Goal: Navigation & Orientation: Find specific page/section

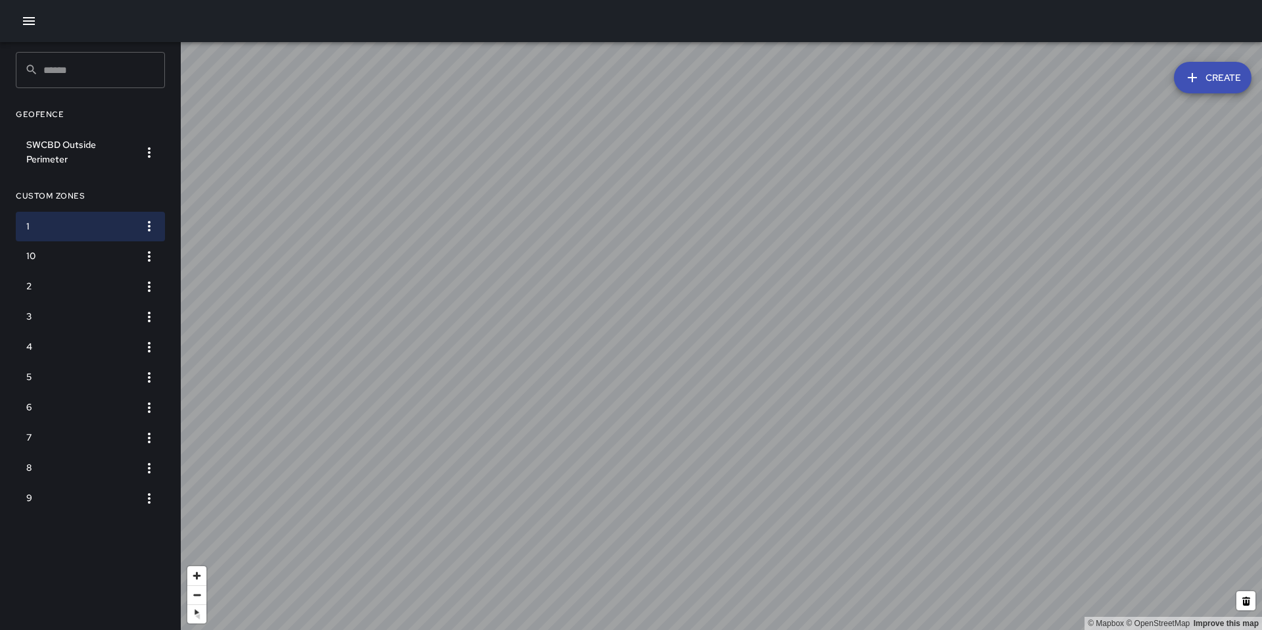
click at [34, 16] on icon "button" at bounding box center [29, 21] width 16 height 16
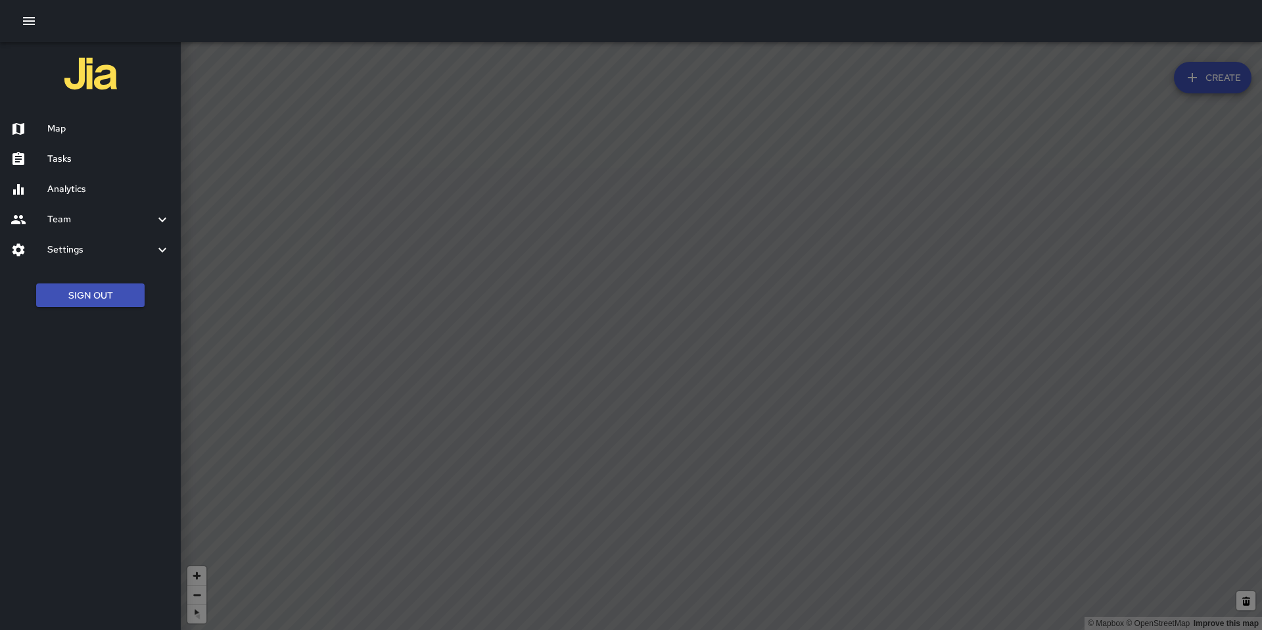
click at [58, 131] on h6 "Map" at bounding box center [108, 129] width 123 height 14
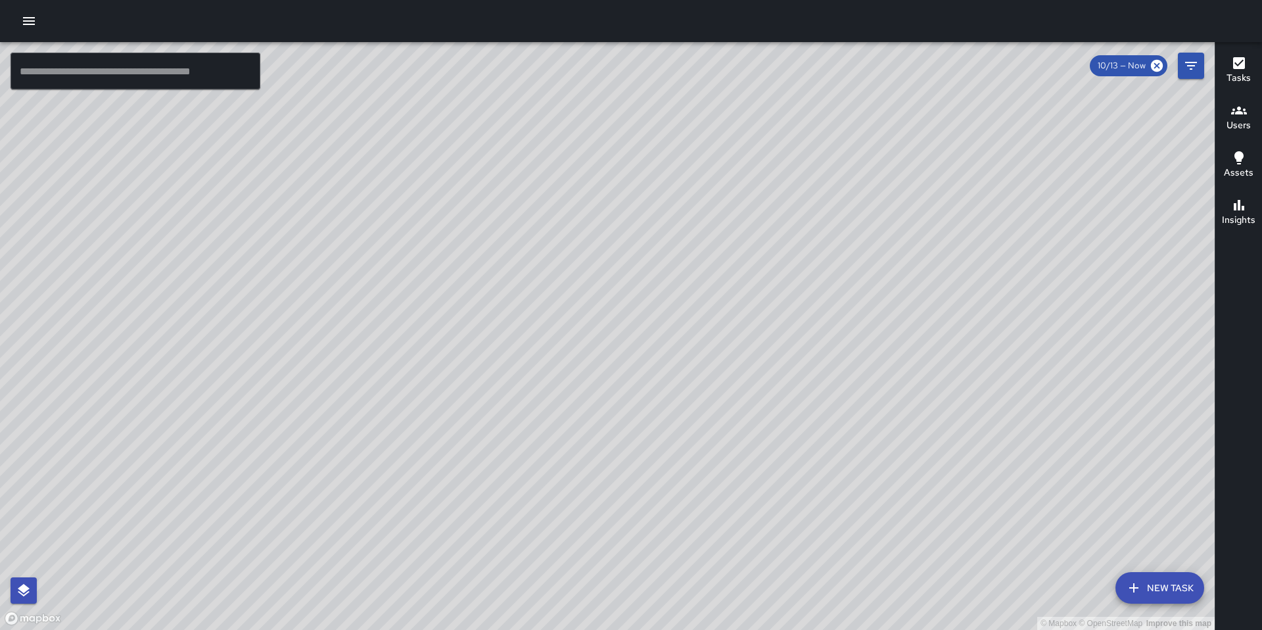
click at [16, 8] on button "button" at bounding box center [29, 21] width 26 height 26
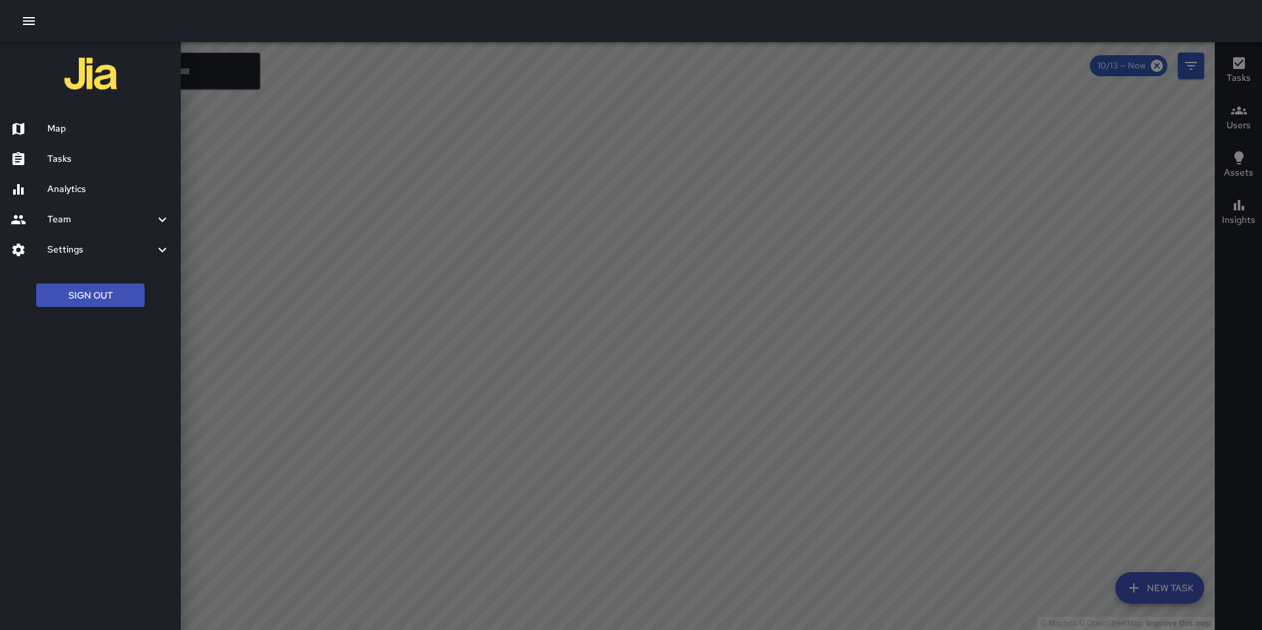
click at [66, 157] on h6 "Tasks" at bounding box center [108, 159] width 123 height 14
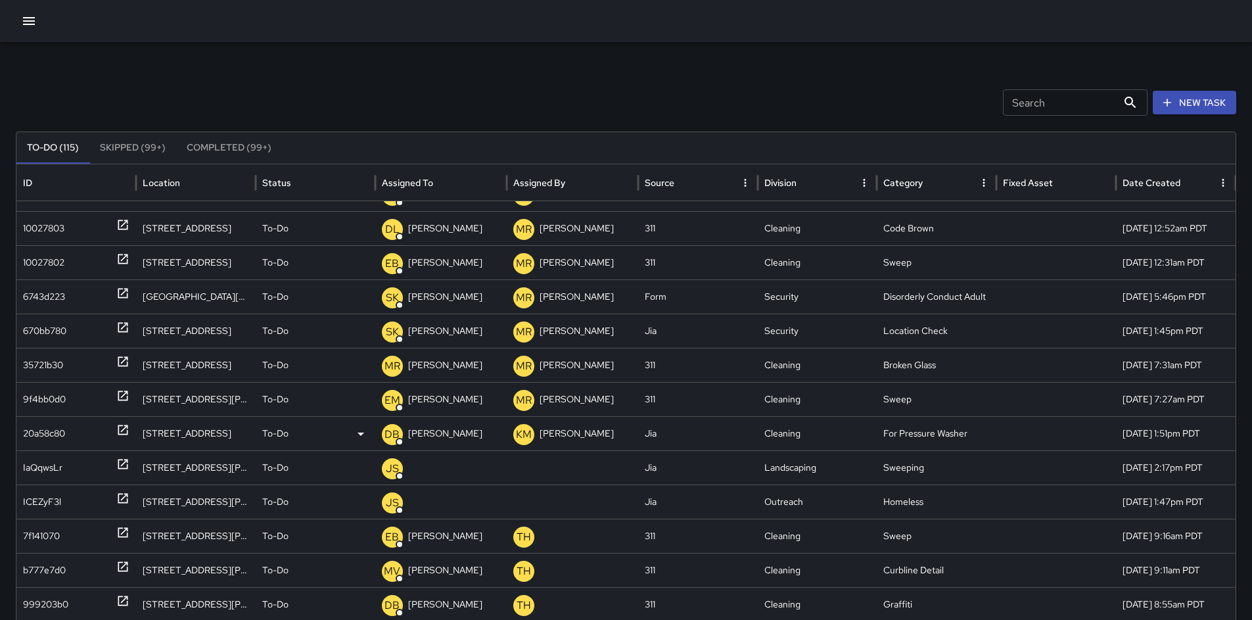
scroll to position [129, 0]
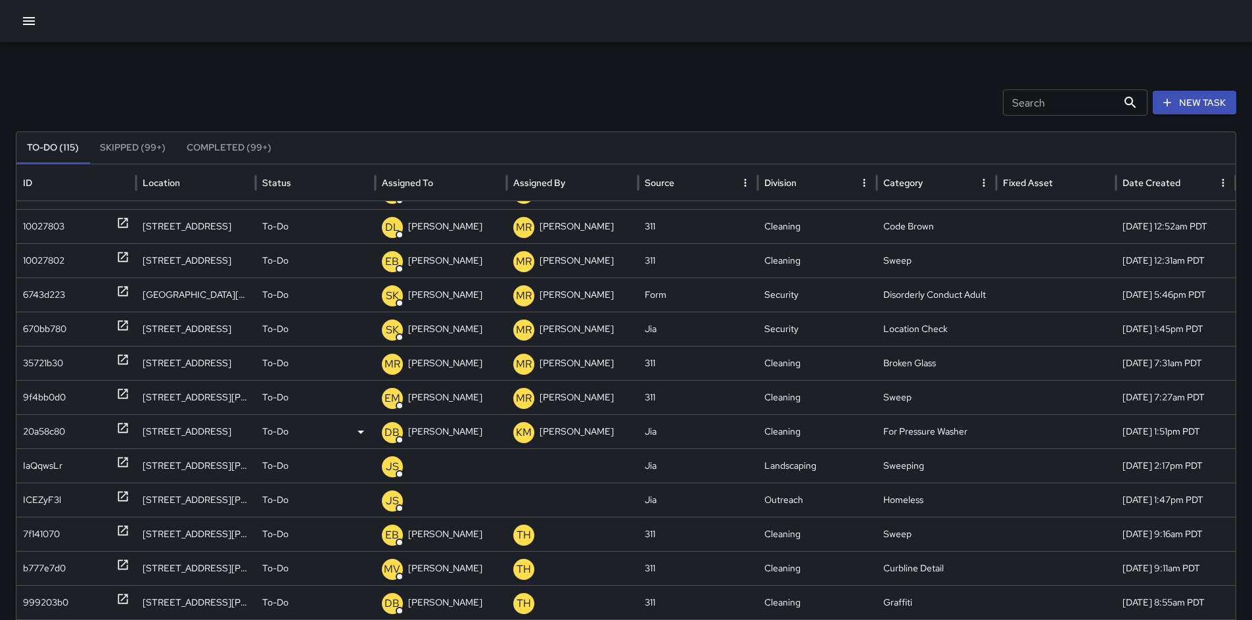
click at [46, 434] on div "20a58c80" at bounding box center [44, 432] width 42 height 34
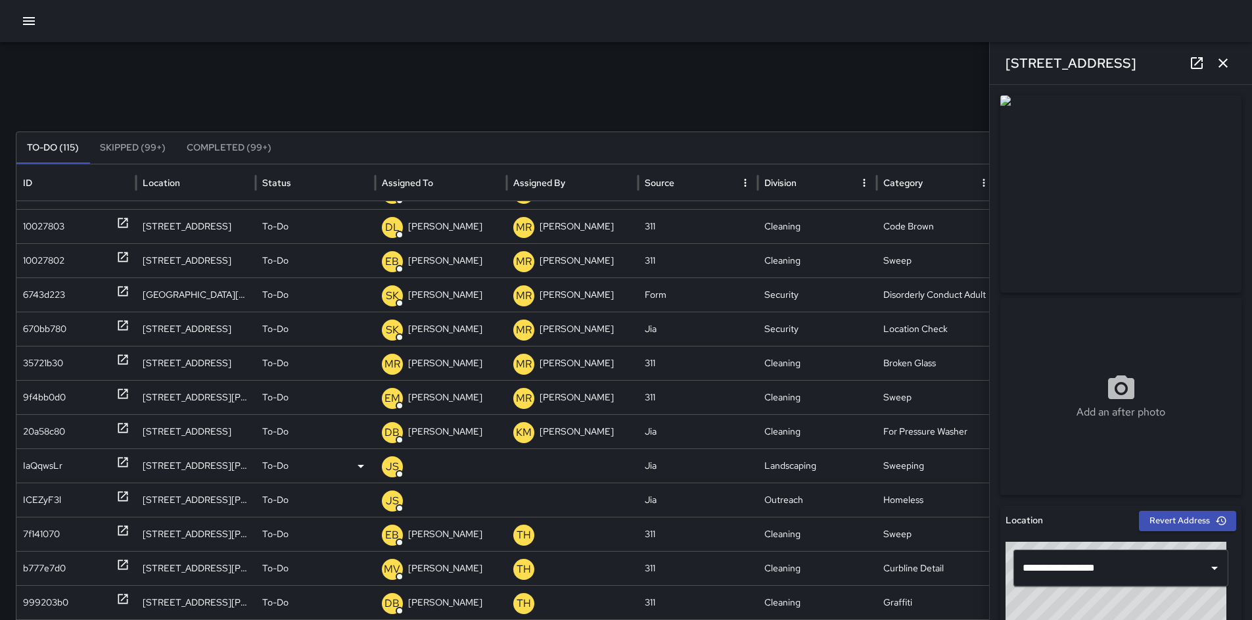
click at [26, 461] on div "IaQqwsLr" at bounding box center [42, 466] width 39 height 34
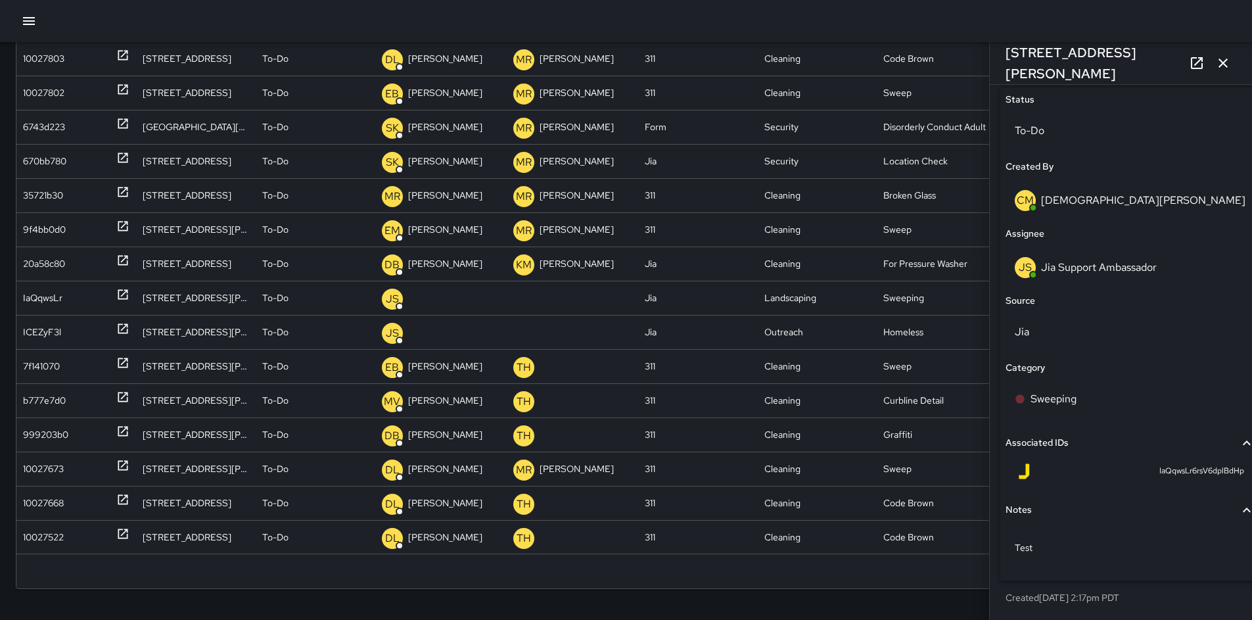
scroll to position [168, 0]
click at [67, 299] on div "IaQqwsLr" at bounding box center [76, 298] width 106 height 34
click at [57, 326] on div "ICEZyF3l" at bounding box center [42, 332] width 38 height 34
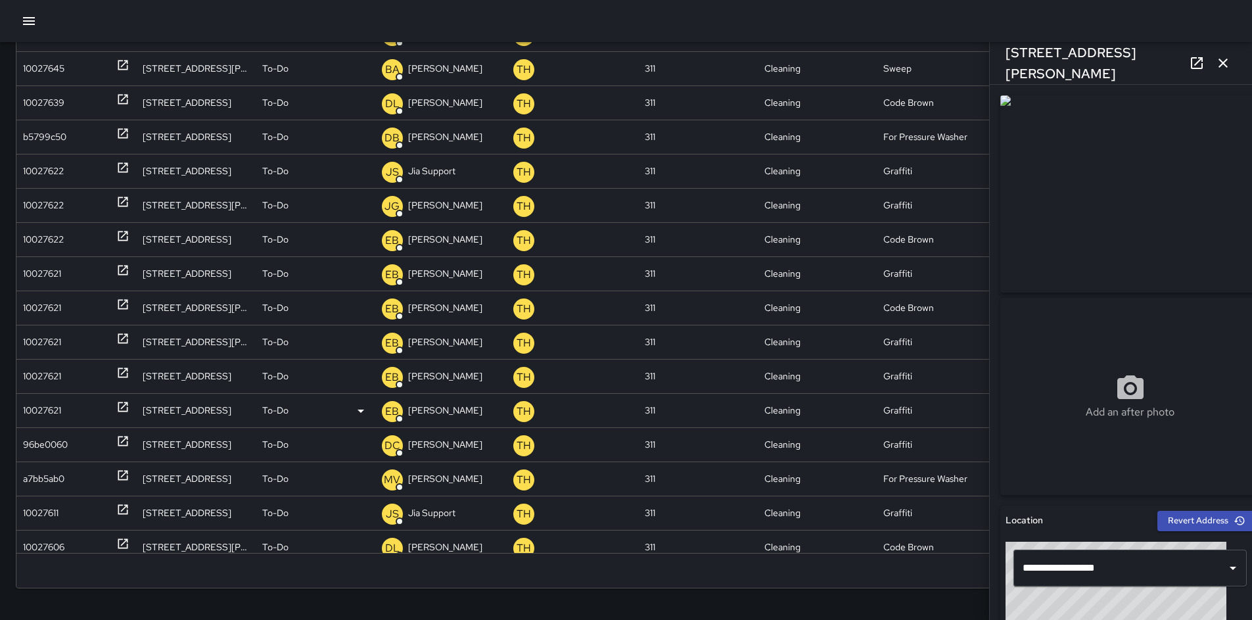
scroll to position [0, 0]
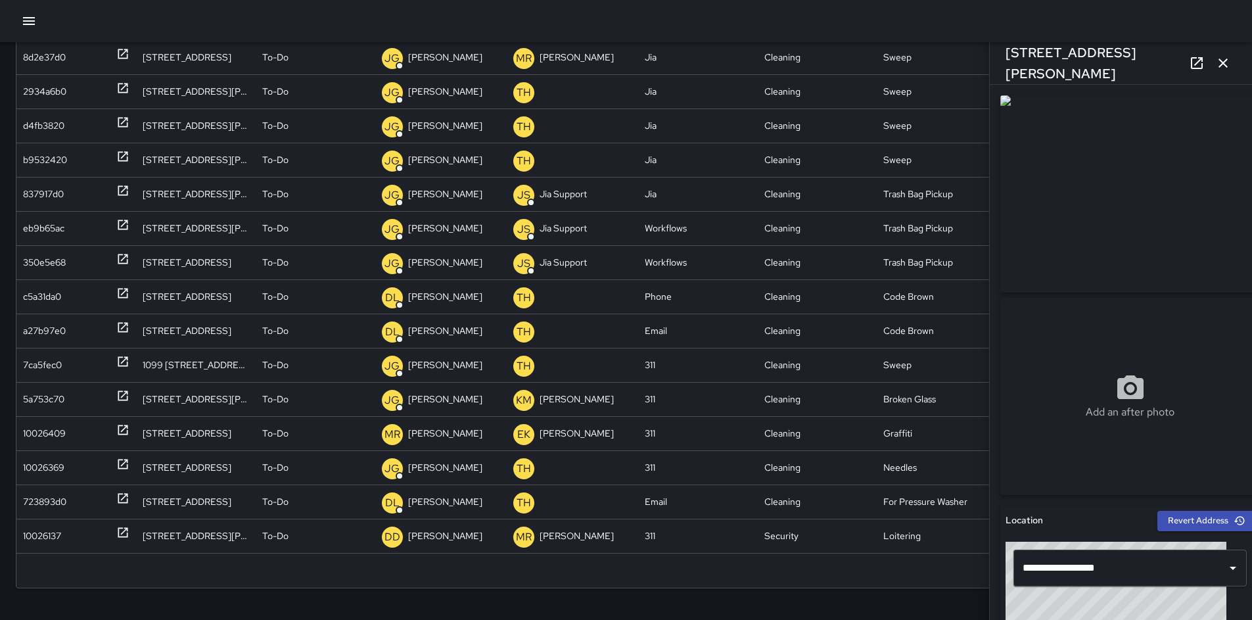
click at [1225, 67] on icon "button" at bounding box center [1223, 63] width 16 height 16
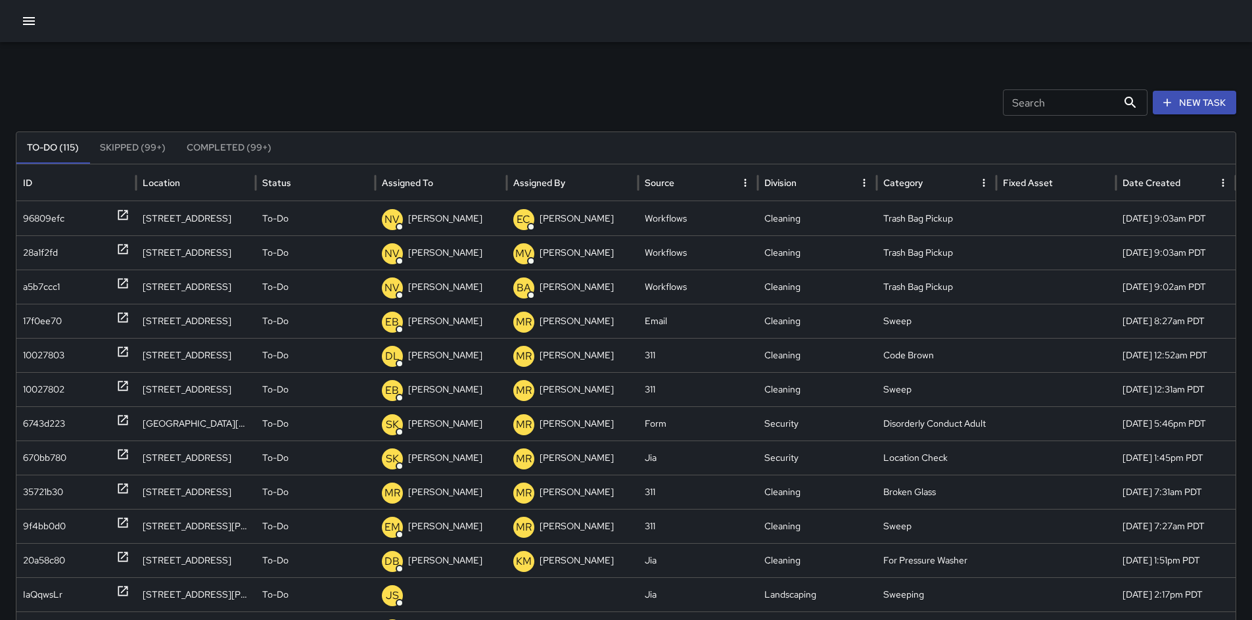
click at [27, 22] on icon "button" at bounding box center [29, 21] width 16 height 16
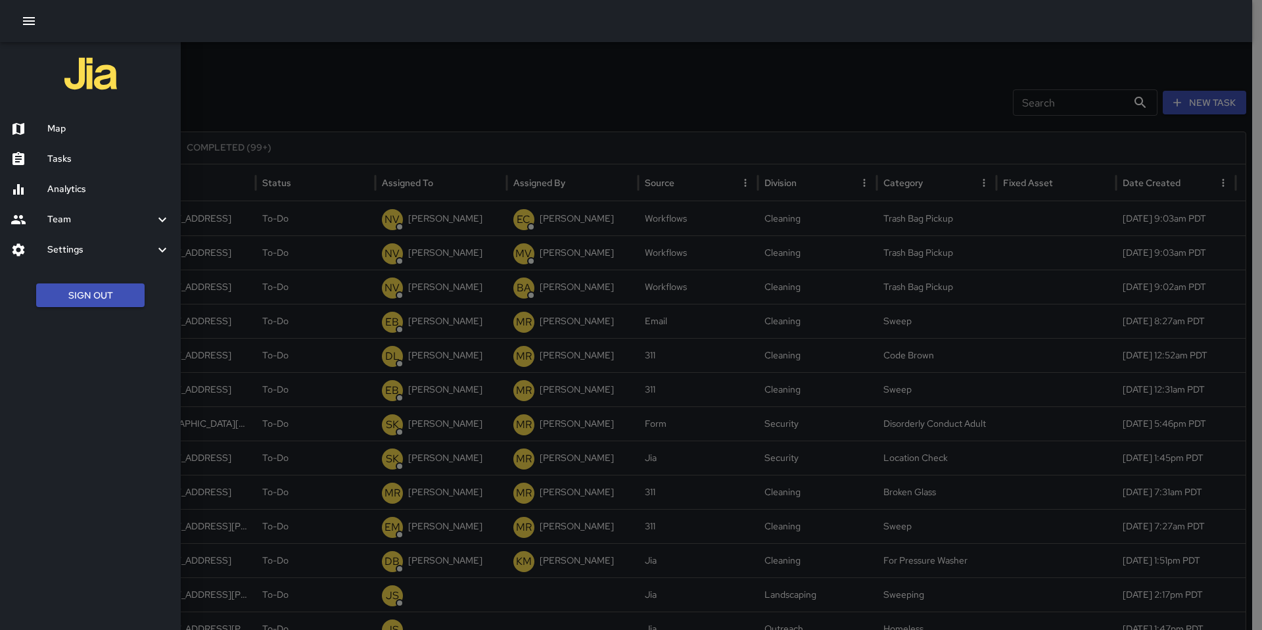
click at [58, 156] on h6 "Tasks" at bounding box center [108, 159] width 123 height 14
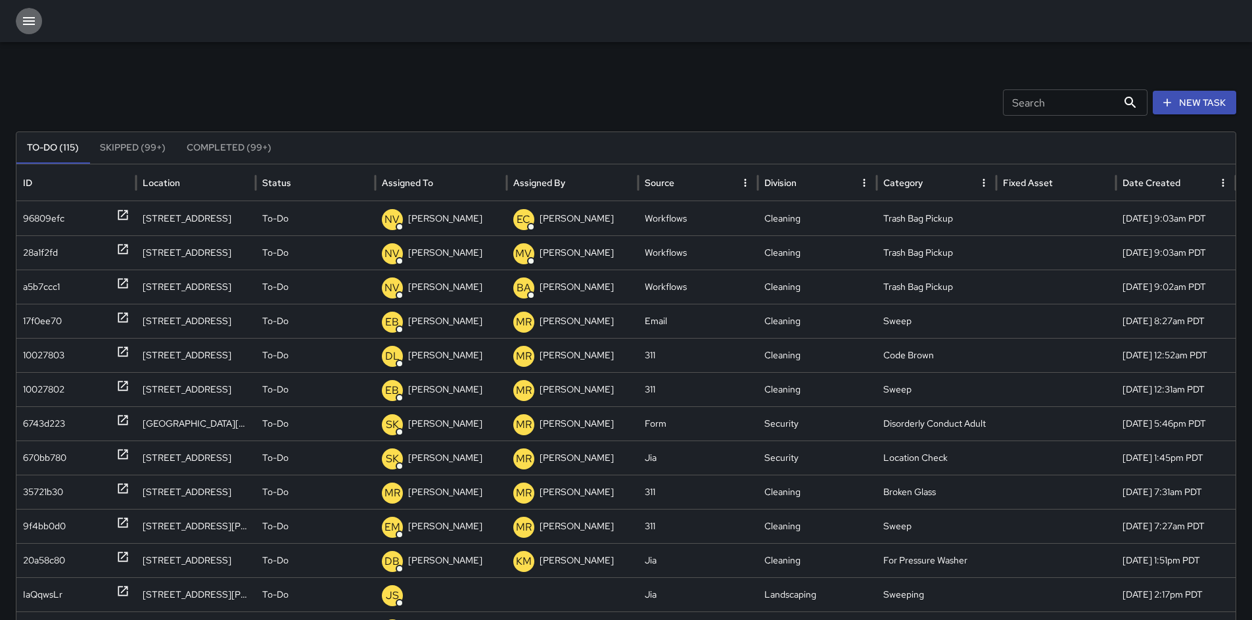
click at [26, 21] on icon "button" at bounding box center [29, 21] width 12 height 8
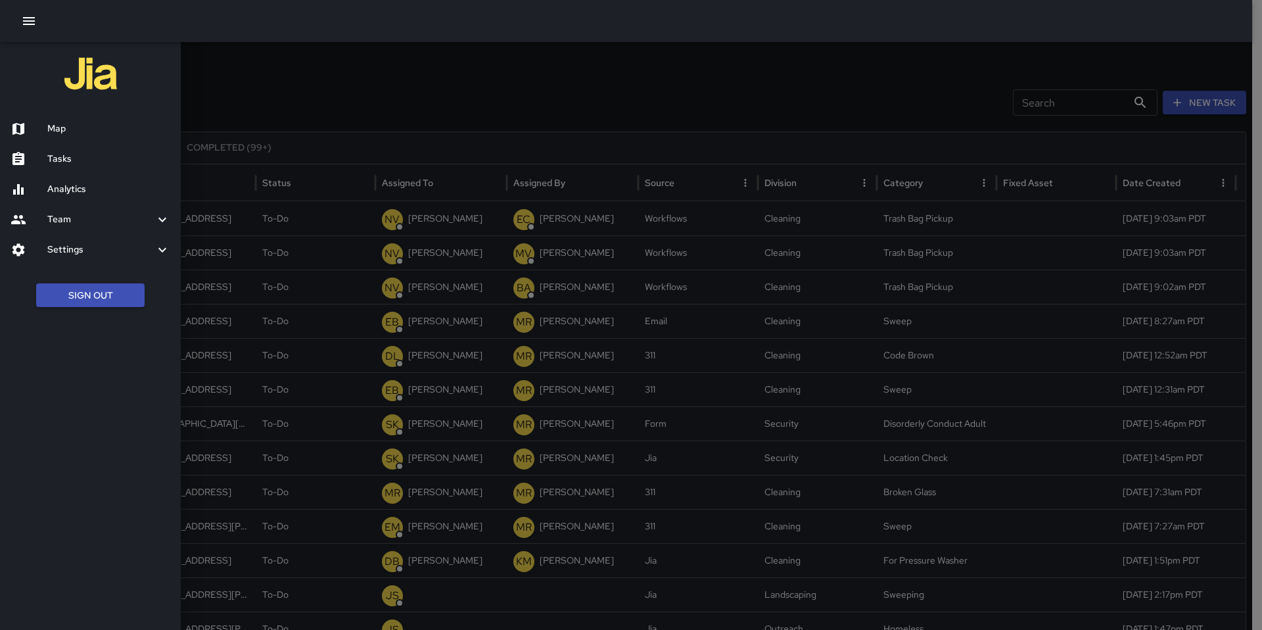
click at [64, 137] on div "Map" at bounding box center [90, 129] width 181 height 30
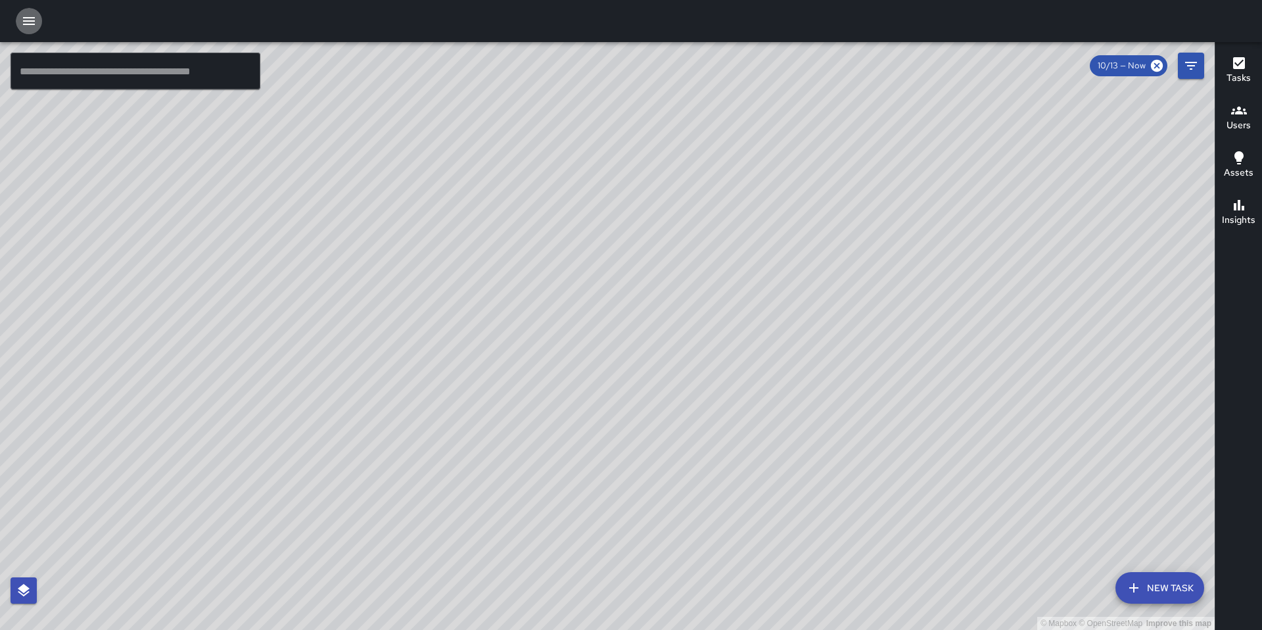
drag, startPoint x: 33, startPoint y: 20, endPoint x: 40, endPoint y: 29, distance: 11.2
click at [33, 21] on icon "button" at bounding box center [29, 21] width 12 height 8
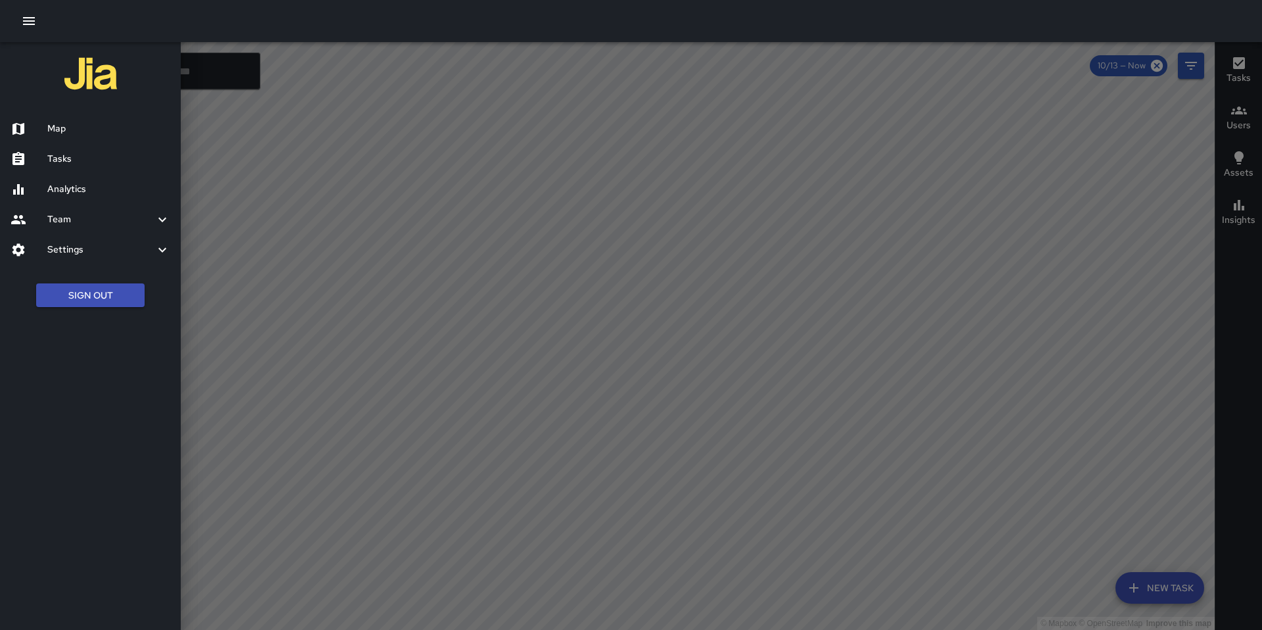
click at [67, 162] on h6 "Tasks" at bounding box center [108, 159] width 123 height 14
